Goal: Information Seeking & Learning: Learn about a topic

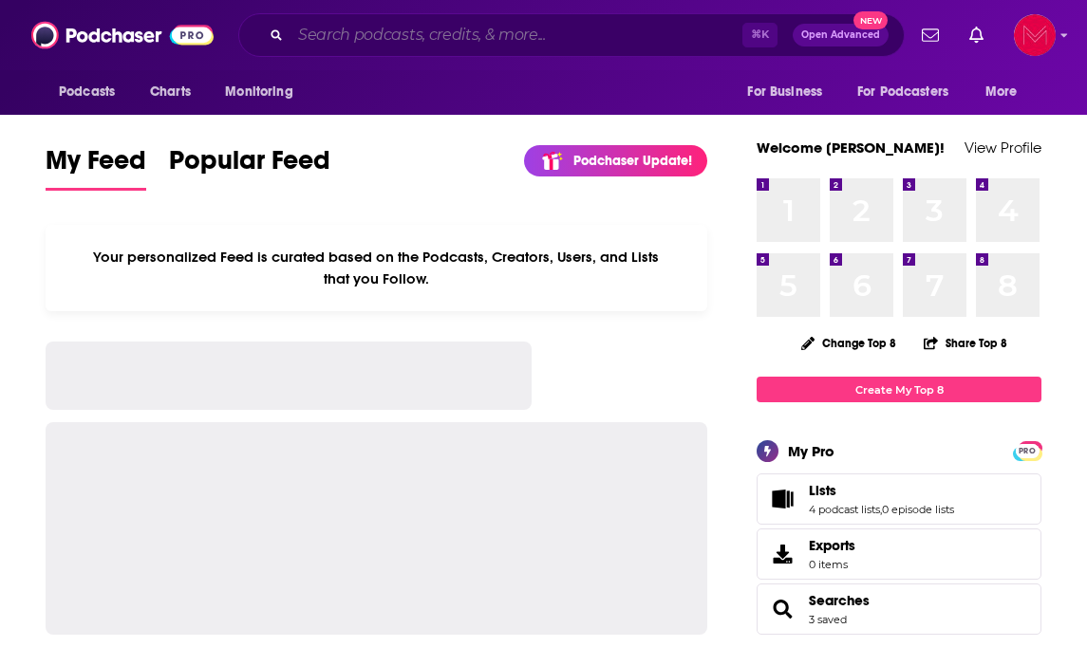
click at [337, 49] on input "Search podcasts, credits, & more..." at bounding box center [516, 35] width 452 height 30
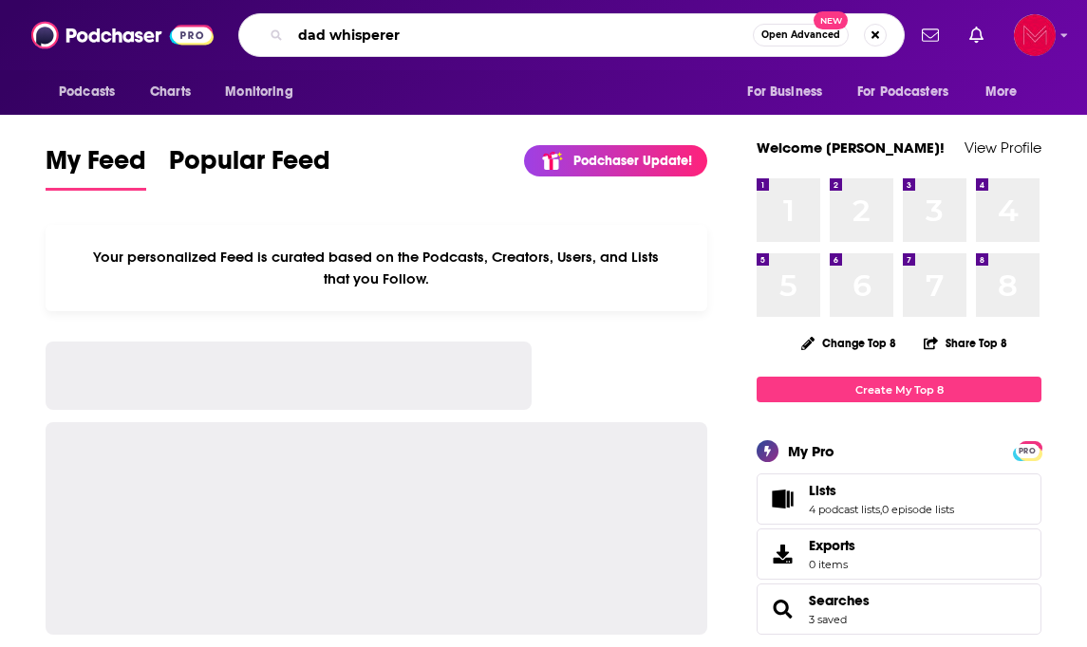
type input "dad whisperer"
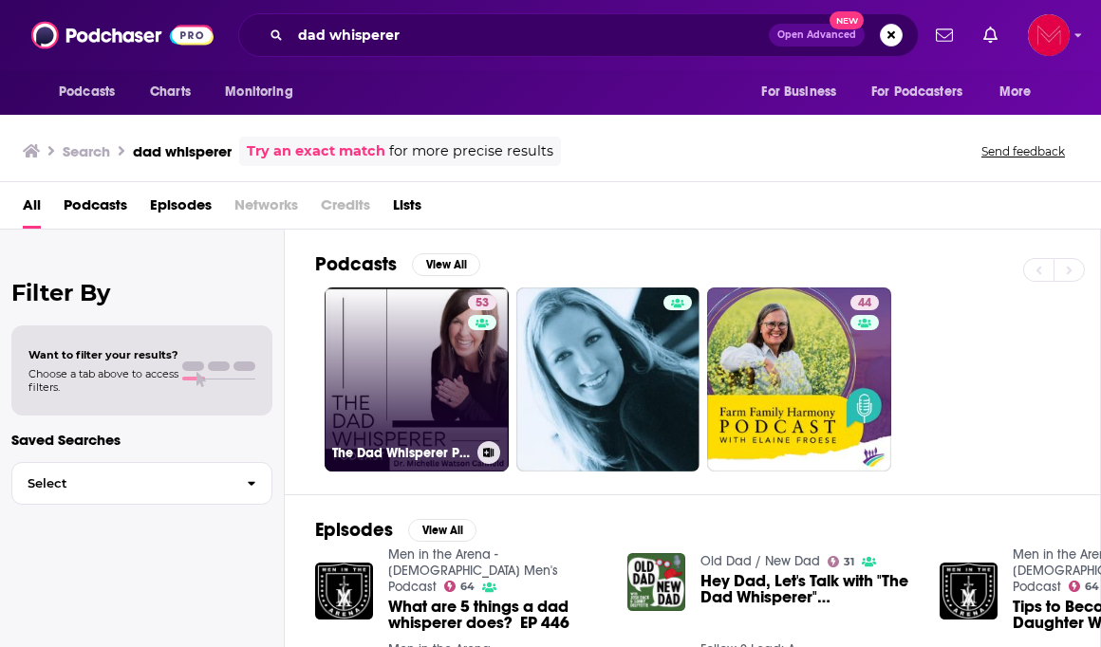
click at [455, 353] on link "53 The Dad Whisperer Podcast" at bounding box center [417, 380] width 184 height 184
